Goal: Task Accomplishment & Management: Manage account settings

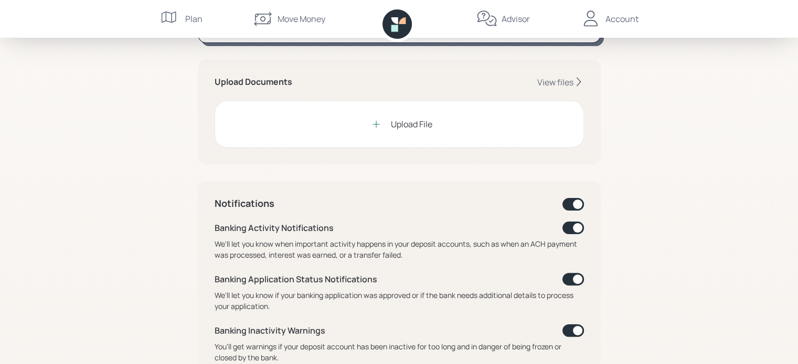
scroll to position [262, 0]
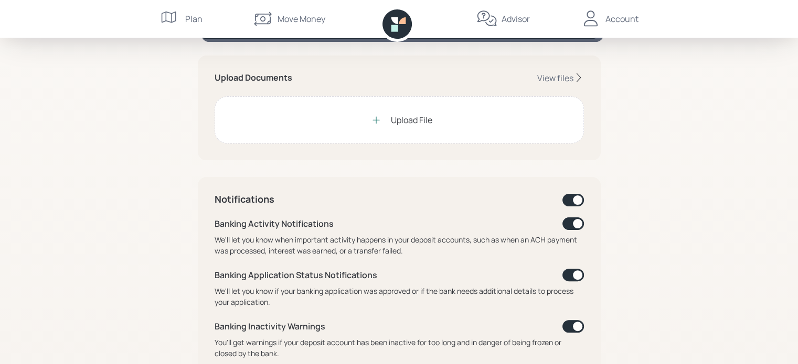
click at [417, 119] on div "Upload File" at bounding box center [411, 120] width 41 height 13
click at [393, 119] on div "Upload File" at bounding box center [411, 120] width 41 height 13
click at [392, 120] on div "Upload File" at bounding box center [411, 120] width 41 height 13
click at [376, 119] on icon at bounding box center [376, 120] width 10 height 10
click at [374, 118] on icon at bounding box center [376, 120] width 10 height 10
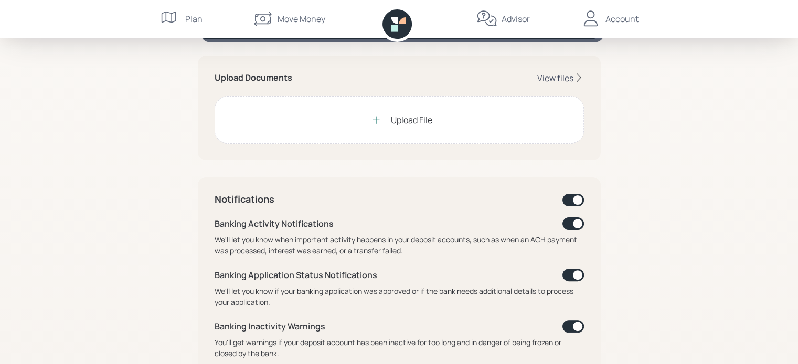
click at [563, 78] on div "View files" at bounding box center [555, 78] width 36 height 12
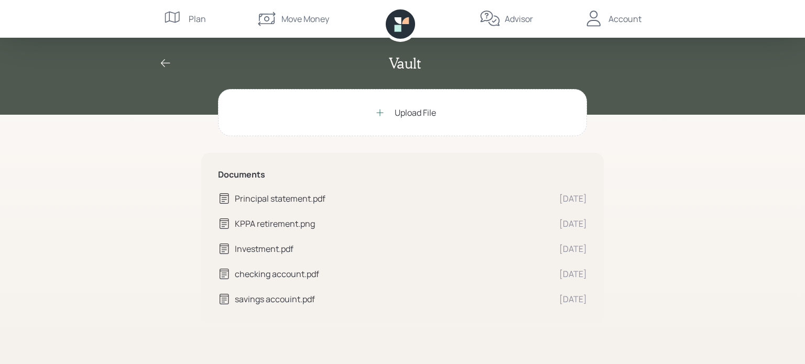
click at [416, 113] on div "Upload File" at bounding box center [415, 112] width 41 height 13
click at [162, 62] on icon at bounding box center [165, 63] width 9 height 8
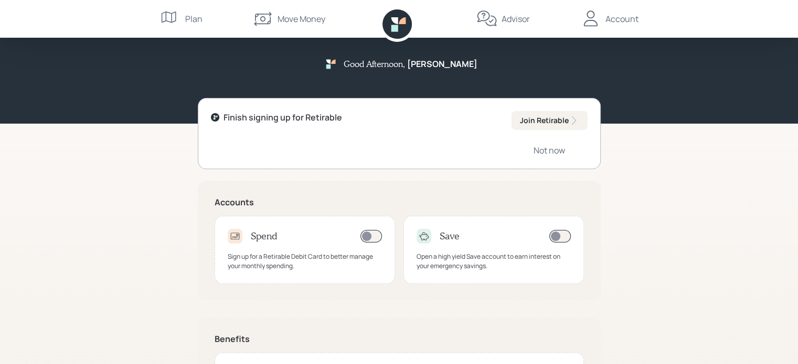
click at [615, 19] on div "Account" at bounding box center [621, 19] width 33 height 13
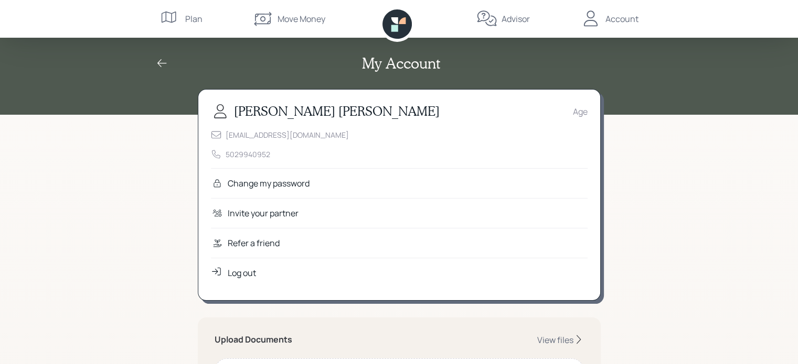
click at [240, 273] on div "Log out" at bounding box center [242, 273] width 28 height 13
